Goal: Task Accomplishment & Management: Complete application form

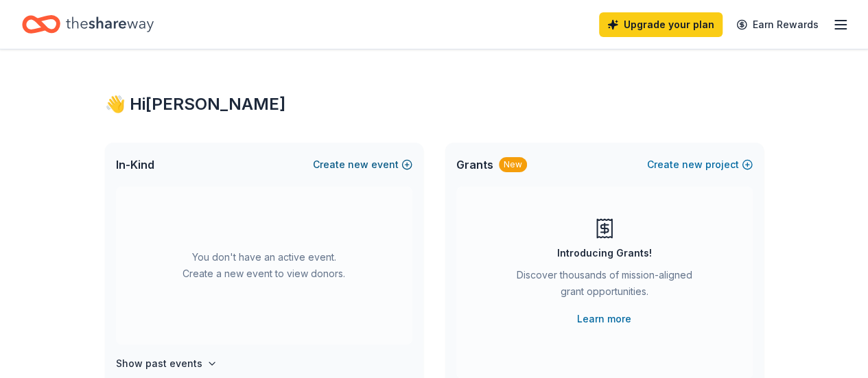
click at [388, 165] on button "Create new event" at bounding box center [363, 164] width 100 height 16
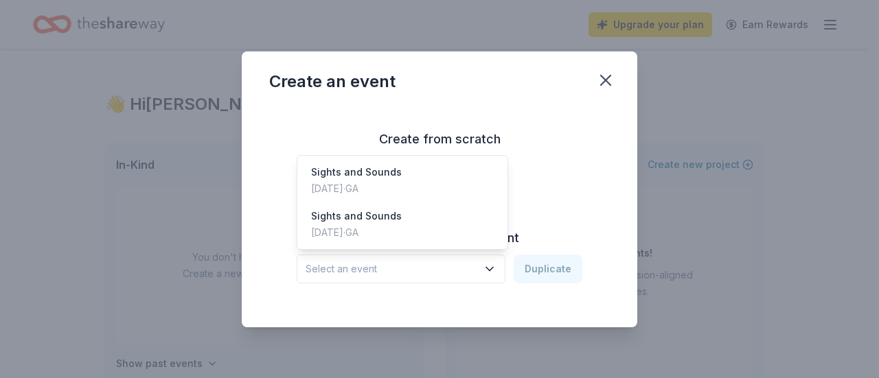
click at [493, 271] on icon "button" at bounding box center [490, 269] width 14 height 14
click at [440, 187] on div "Sights and Sounds Dec 08, 2024 · GA" at bounding box center [402, 181] width 205 height 44
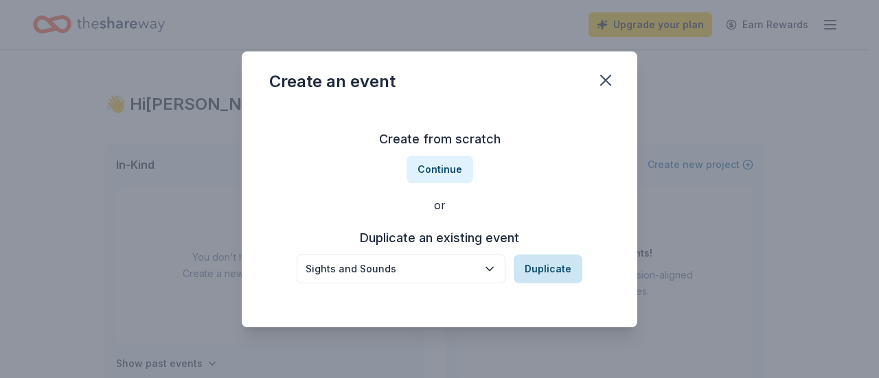
click at [539, 264] on button "Duplicate" at bounding box center [547, 269] width 69 height 29
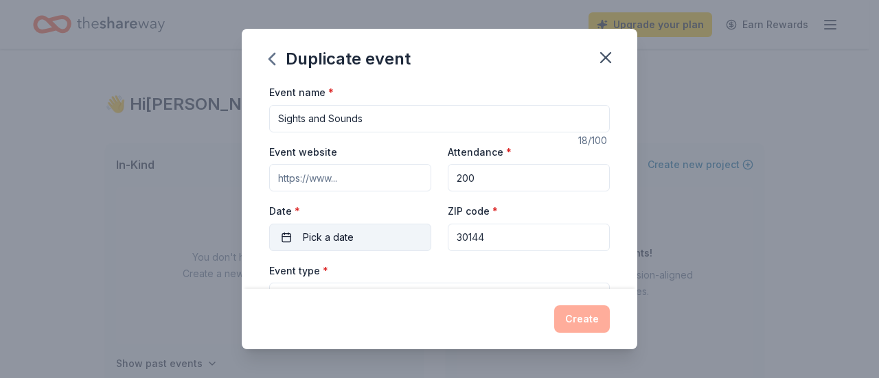
click at [356, 243] on button "Pick a date" at bounding box center [350, 237] width 162 height 27
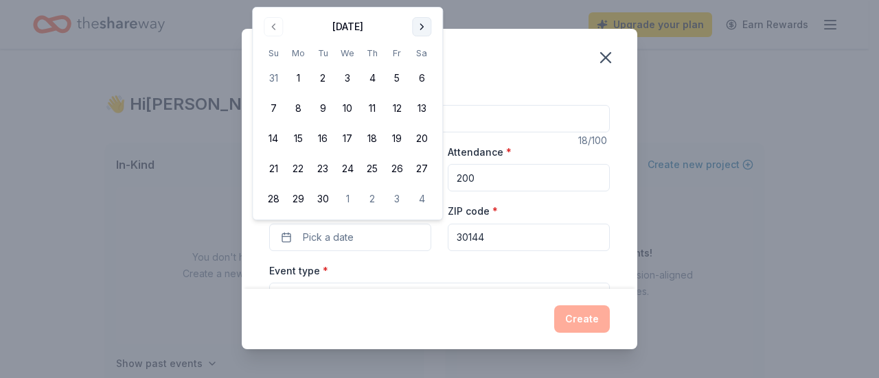
click at [424, 23] on button "Go to next month" at bounding box center [421, 26] width 19 height 19
click at [278, 109] on button "7" at bounding box center [273, 108] width 25 height 25
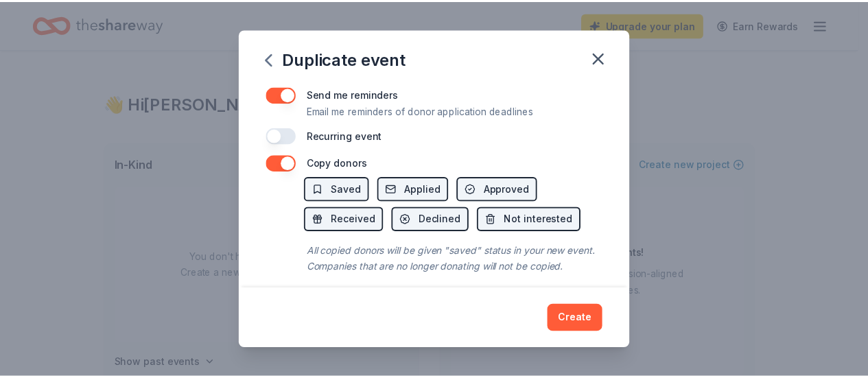
scroll to position [600, 0]
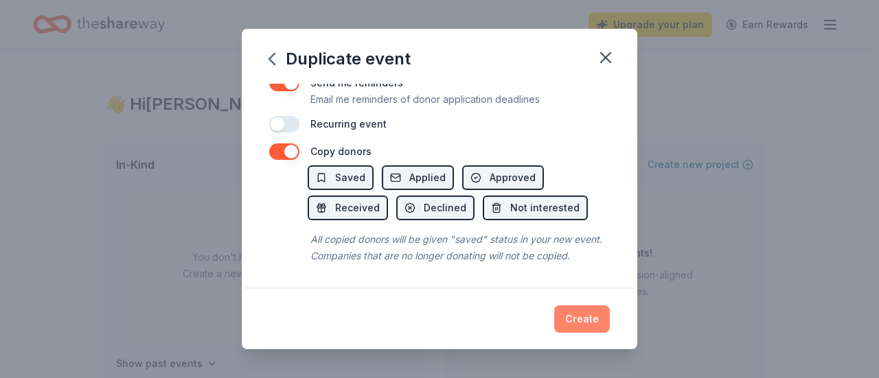
click at [568, 323] on button "Create" at bounding box center [582, 318] width 56 height 27
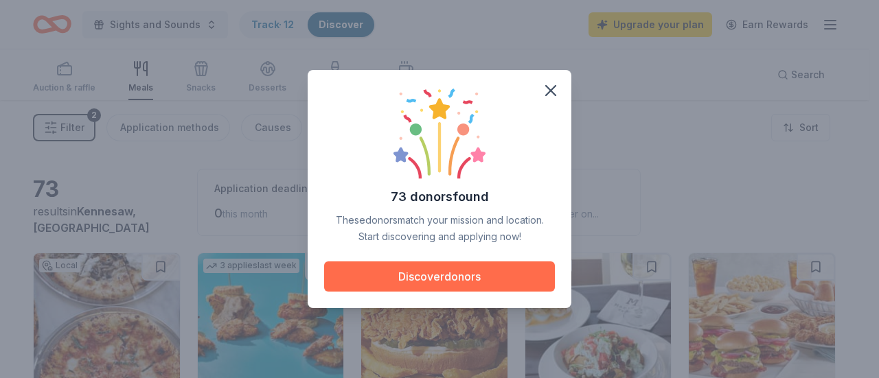
click at [414, 288] on button "Discover donors" at bounding box center [439, 277] width 231 height 30
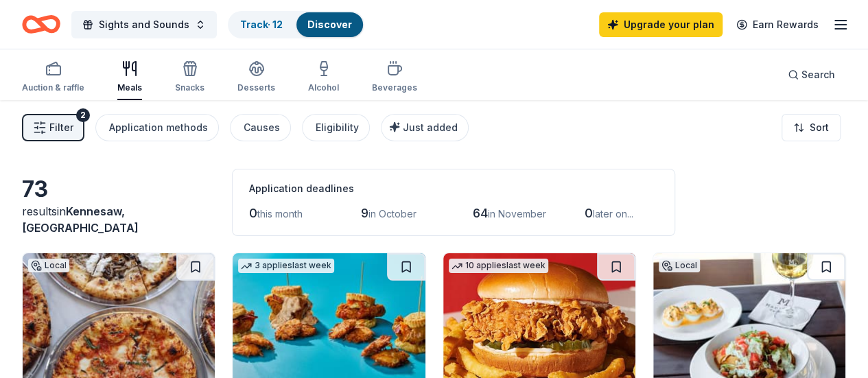
click at [132, 76] on icon "button" at bounding box center [129, 68] width 16 height 16
click at [414, 119] on button "Just added" at bounding box center [425, 127] width 88 height 27
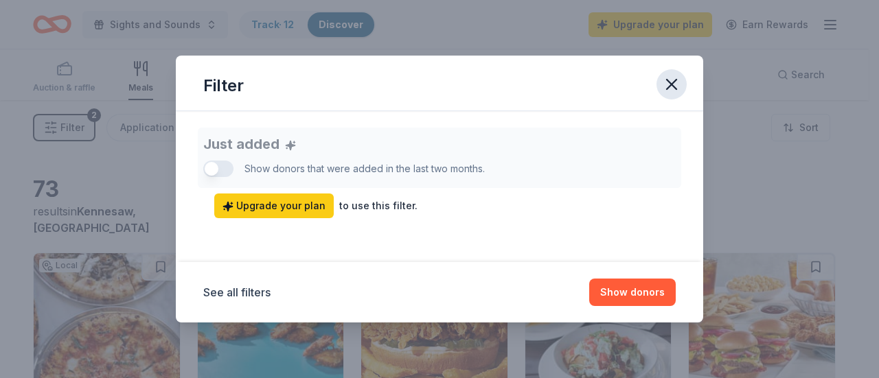
click at [673, 84] on icon "button" at bounding box center [671, 84] width 19 height 19
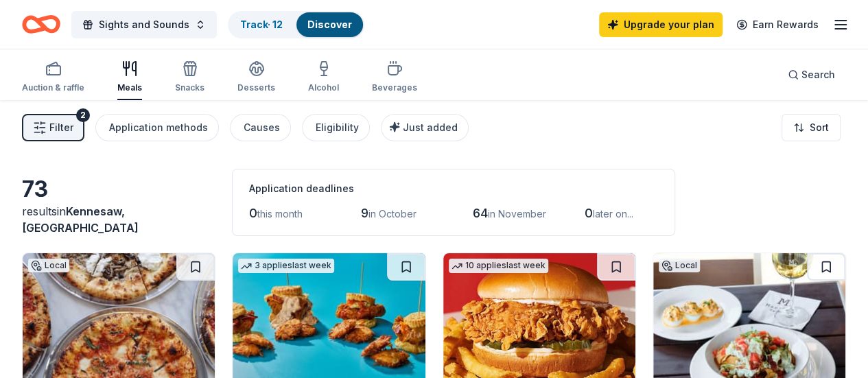
click at [71, 123] on span "Filter" at bounding box center [61, 127] width 24 height 16
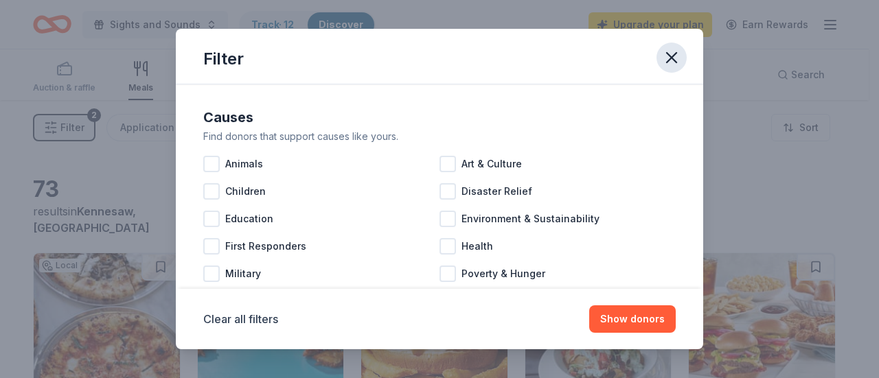
click at [671, 62] on icon "button" at bounding box center [671, 57] width 19 height 19
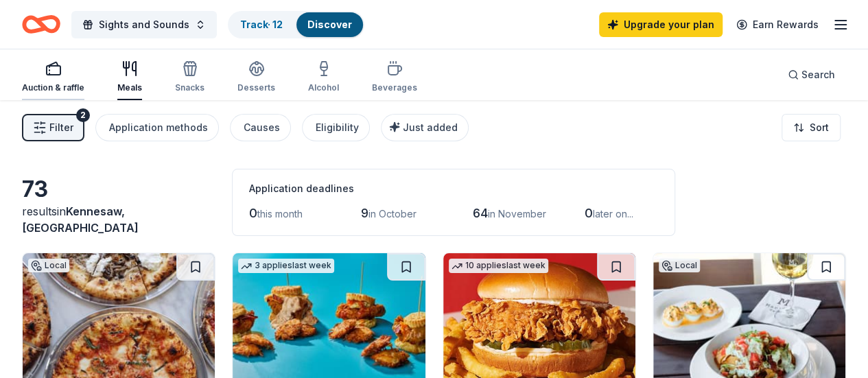
click at [71, 80] on div "Auction & raffle" at bounding box center [53, 76] width 62 height 33
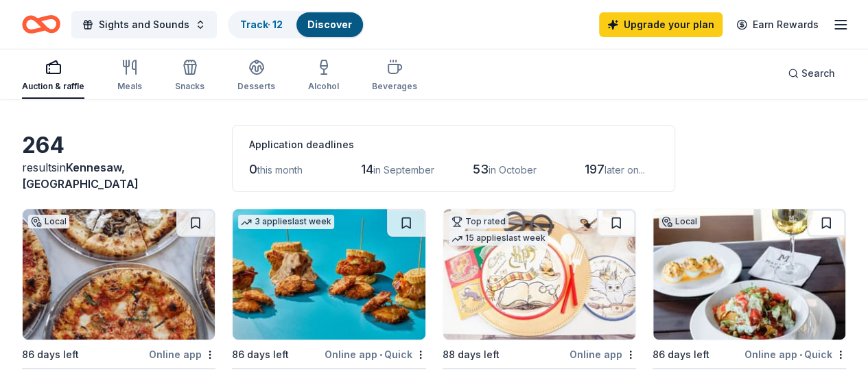
scroll to position [70, 0]
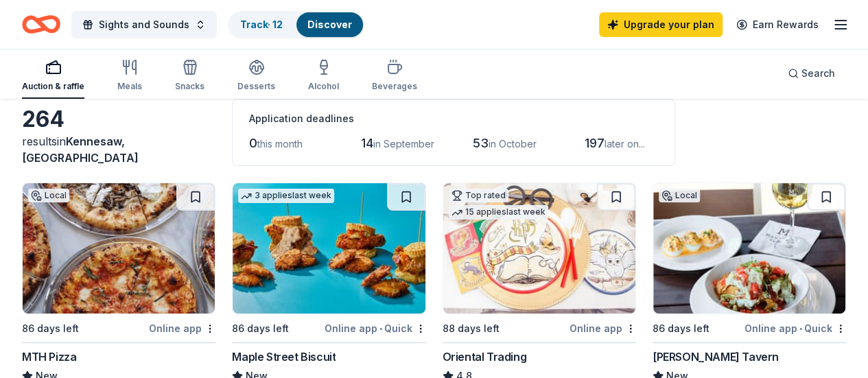
click at [253, 353] on div "Maple Street Biscuit" at bounding box center [284, 357] width 104 height 16
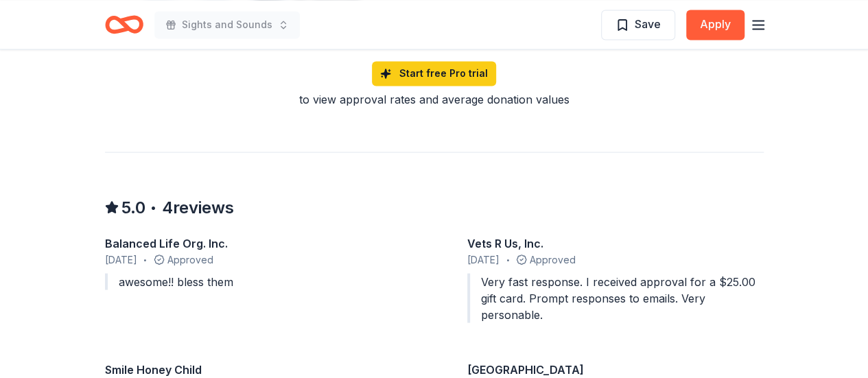
scroll to position [1209, 0]
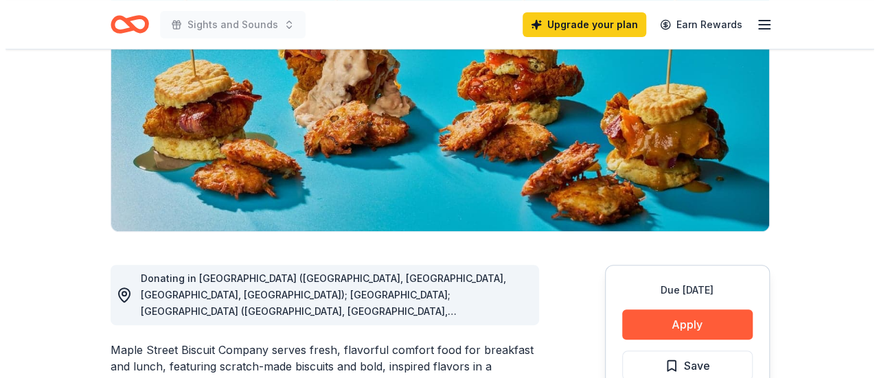
scroll to position [164, 0]
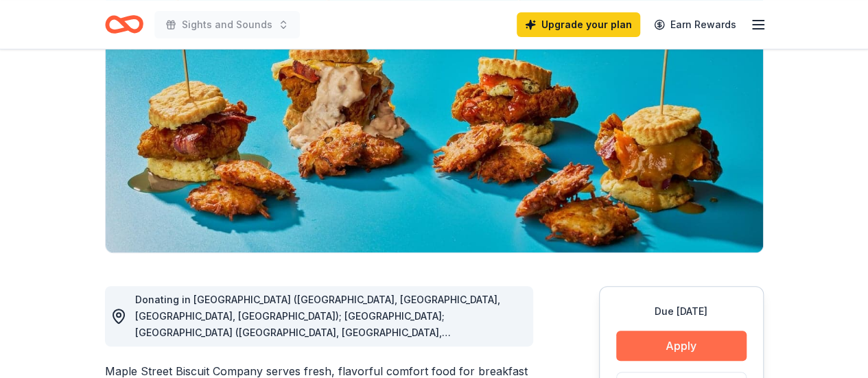
click at [682, 348] on button "Apply" at bounding box center [681, 346] width 130 height 30
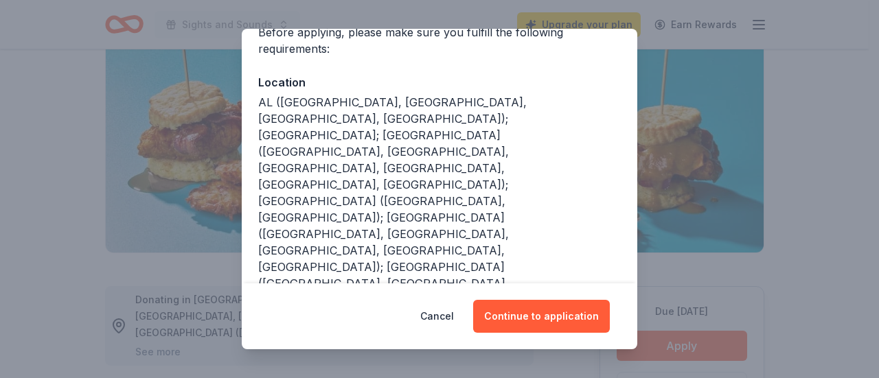
scroll to position [155, 0]
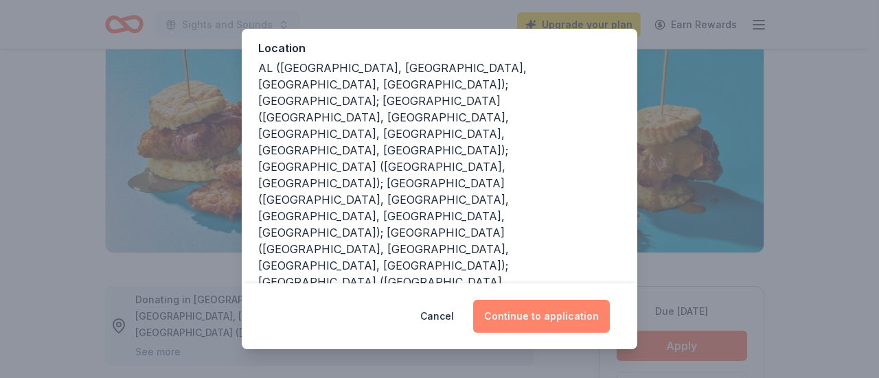
click at [521, 316] on button "Continue to application" at bounding box center [541, 316] width 137 height 33
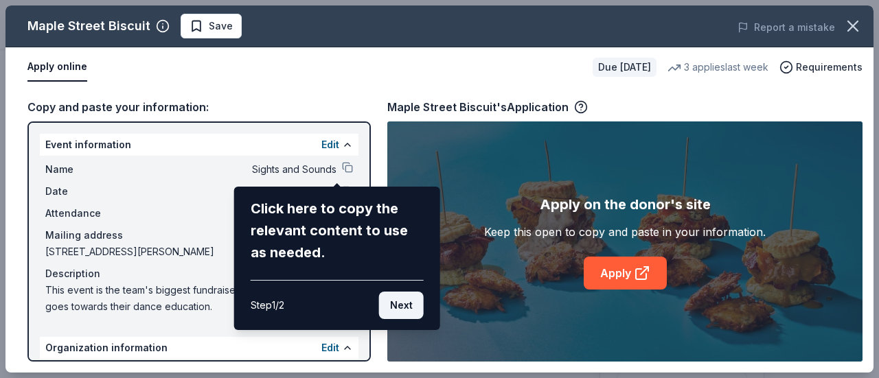
click at [387, 303] on button "Next" at bounding box center [401, 305] width 45 height 27
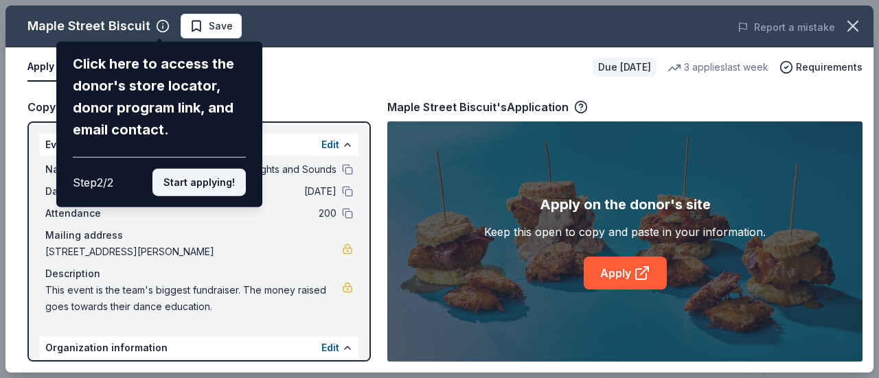
click at [202, 170] on button "Start applying!" at bounding box center [198, 182] width 93 height 27
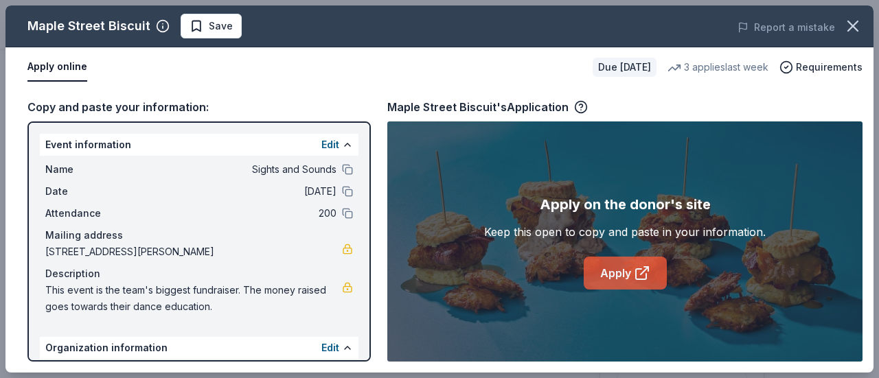
click at [622, 281] on link "Apply" at bounding box center [624, 273] width 83 height 33
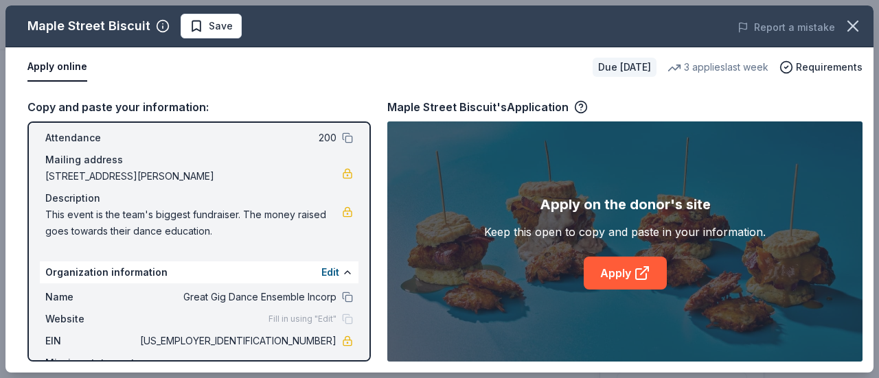
scroll to position [66, 0]
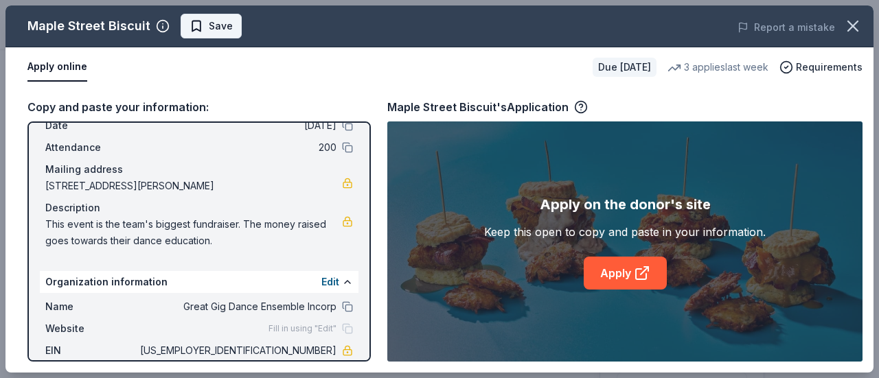
click at [218, 26] on span "Save" at bounding box center [221, 26] width 24 height 16
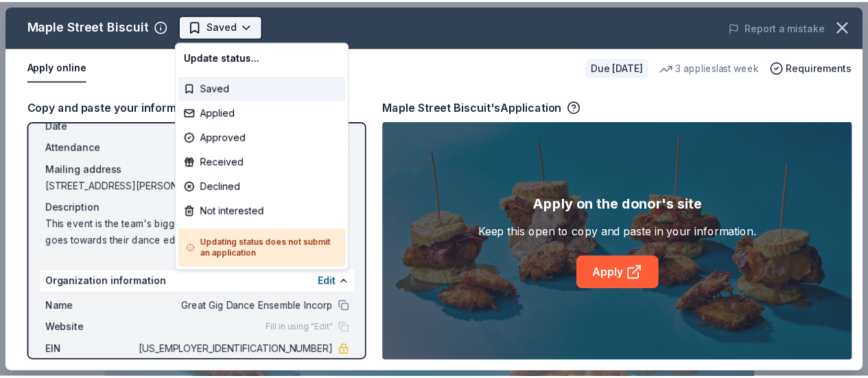
scroll to position [0, 0]
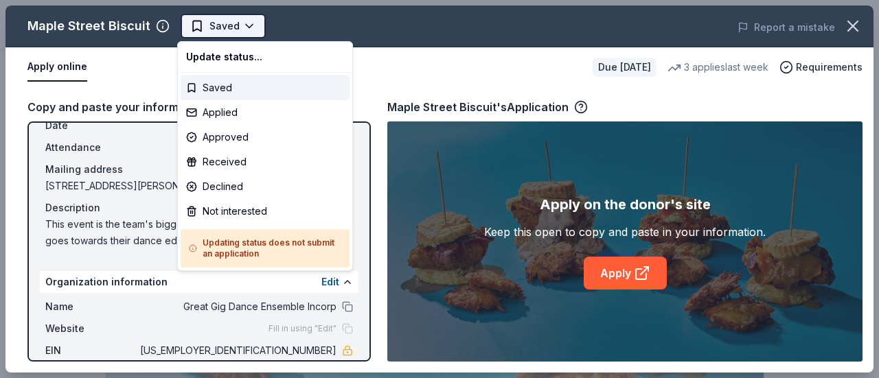
click at [244, 25] on body "Sights and Sounds Saved Apply Due in 86 days Share Maple Street Biscuit New 3 a…" at bounding box center [434, 189] width 868 height 378
click at [222, 119] on div "Applied" at bounding box center [265, 112] width 169 height 25
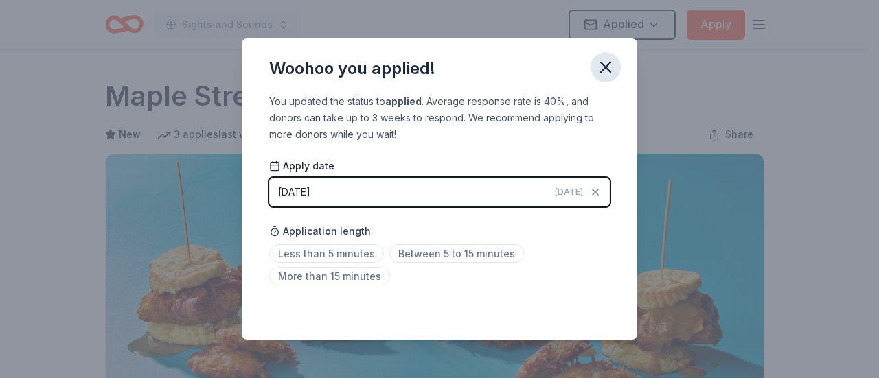
click at [598, 68] on icon "button" at bounding box center [605, 67] width 19 height 19
